Goal: Check status: Check status

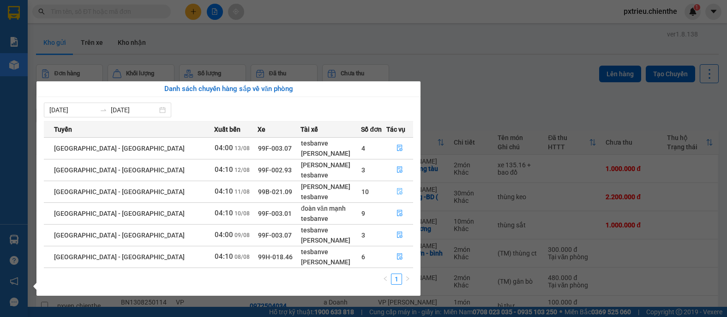
click at [399, 193] on icon "file-done" at bounding box center [400, 191] width 6 height 6
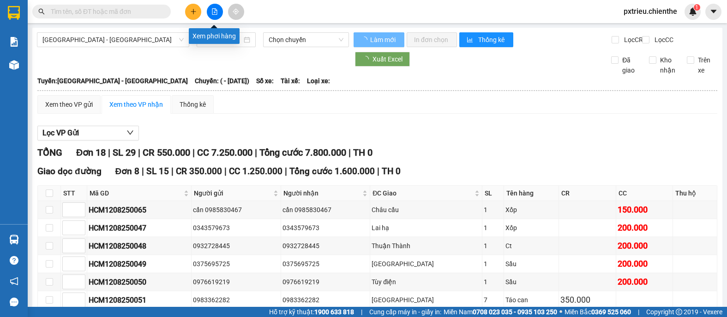
click at [216, 7] on button at bounding box center [215, 12] width 16 height 16
click at [215, 14] on icon "file-add" at bounding box center [214, 11] width 5 height 6
click at [212, 15] on button at bounding box center [215, 12] width 16 height 16
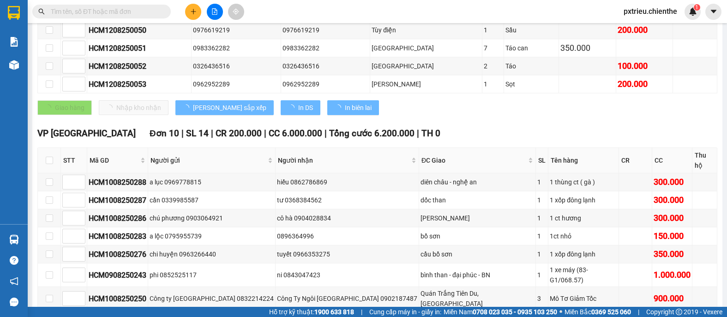
scroll to position [254, 0]
